Goal: Information Seeking & Learning: Learn about a topic

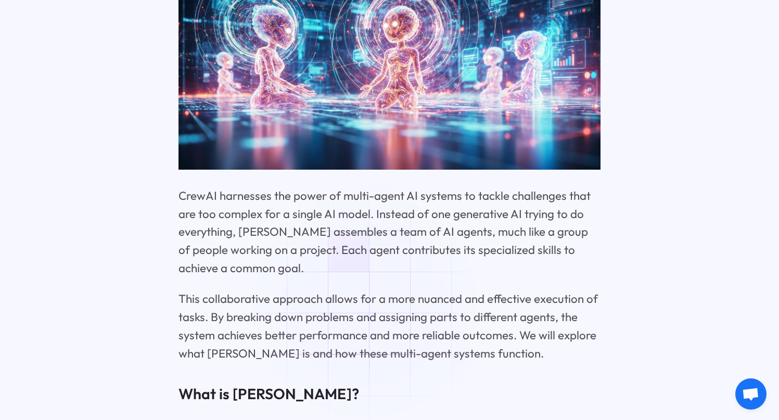
scroll to position [1702, 0]
click at [363, 258] on p "CrewAI harnesses the power of multi-agent AI systems to tackle challenges that …" at bounding box center [389, 231] width 422 height 91
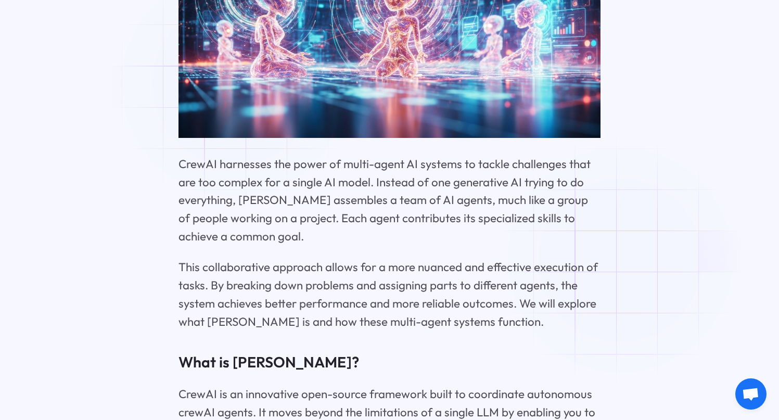
scroll to position [1738, 0]
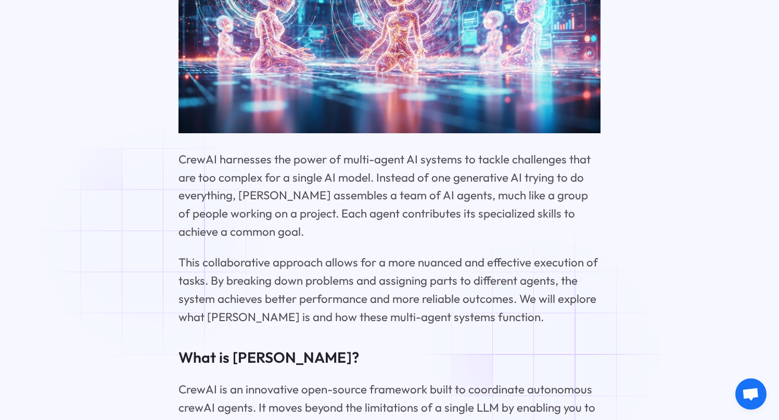
click at [544, 349] on h3 "What is [PERSON_NAME]?" at bounding box center [389, 357] width 422 height 21
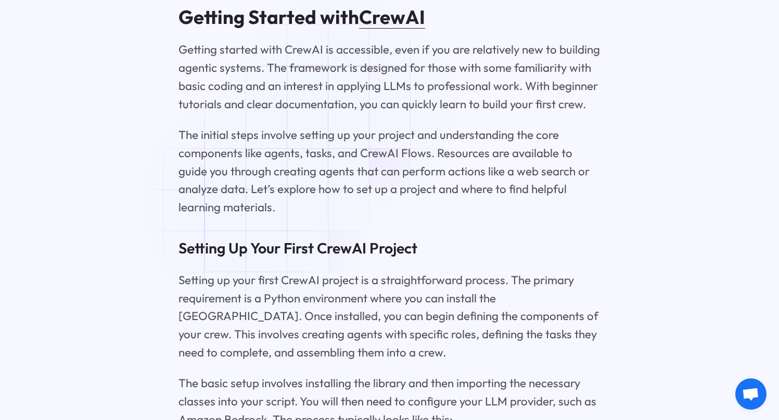
scroll to position [6267, 0]
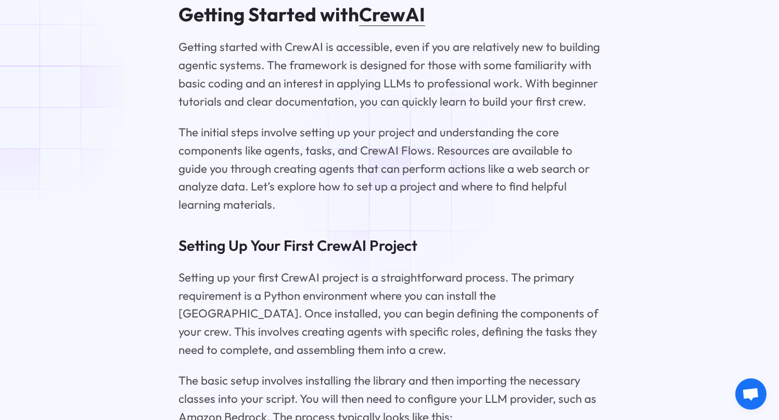
click at [401, 173] on p "The initial steps involve setting up your project and understanding the core co…" at bounding box center [389, 168] width 422 height 91
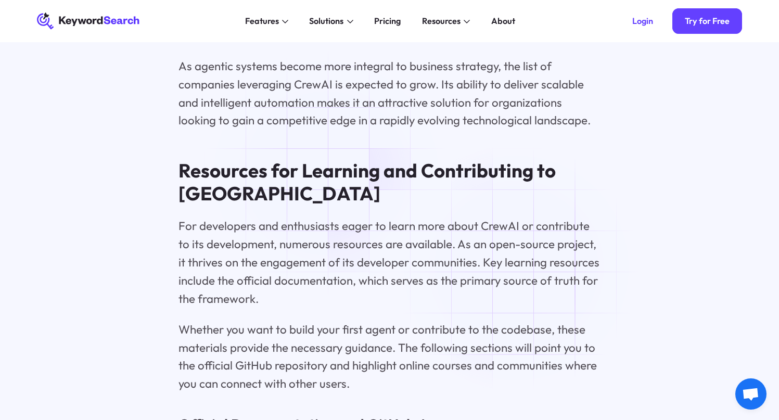
scroll to position [8221, 0]
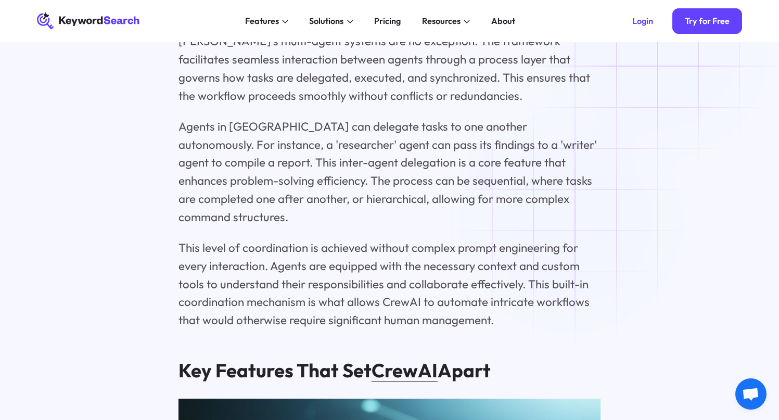
scroll to position [3356, 0]
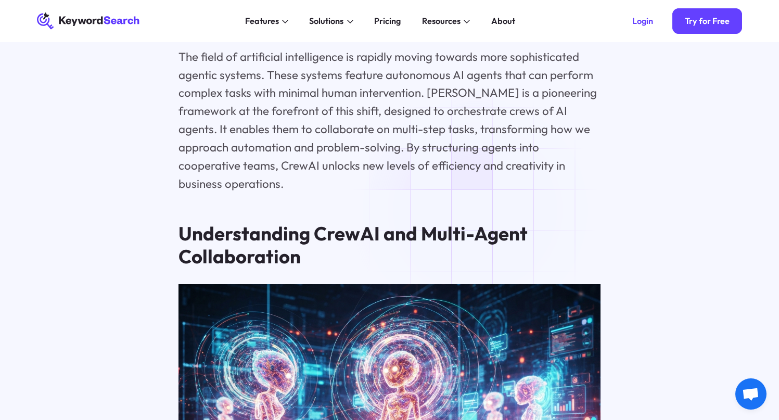
click at [548, 22] on div "Features AI Audience Builder Supercharge your Google and YouTube ad audiences K…" at bounding box center [380, 21] width 462 height 42
